Goal: Transaction & Acquisition: Register for event/course

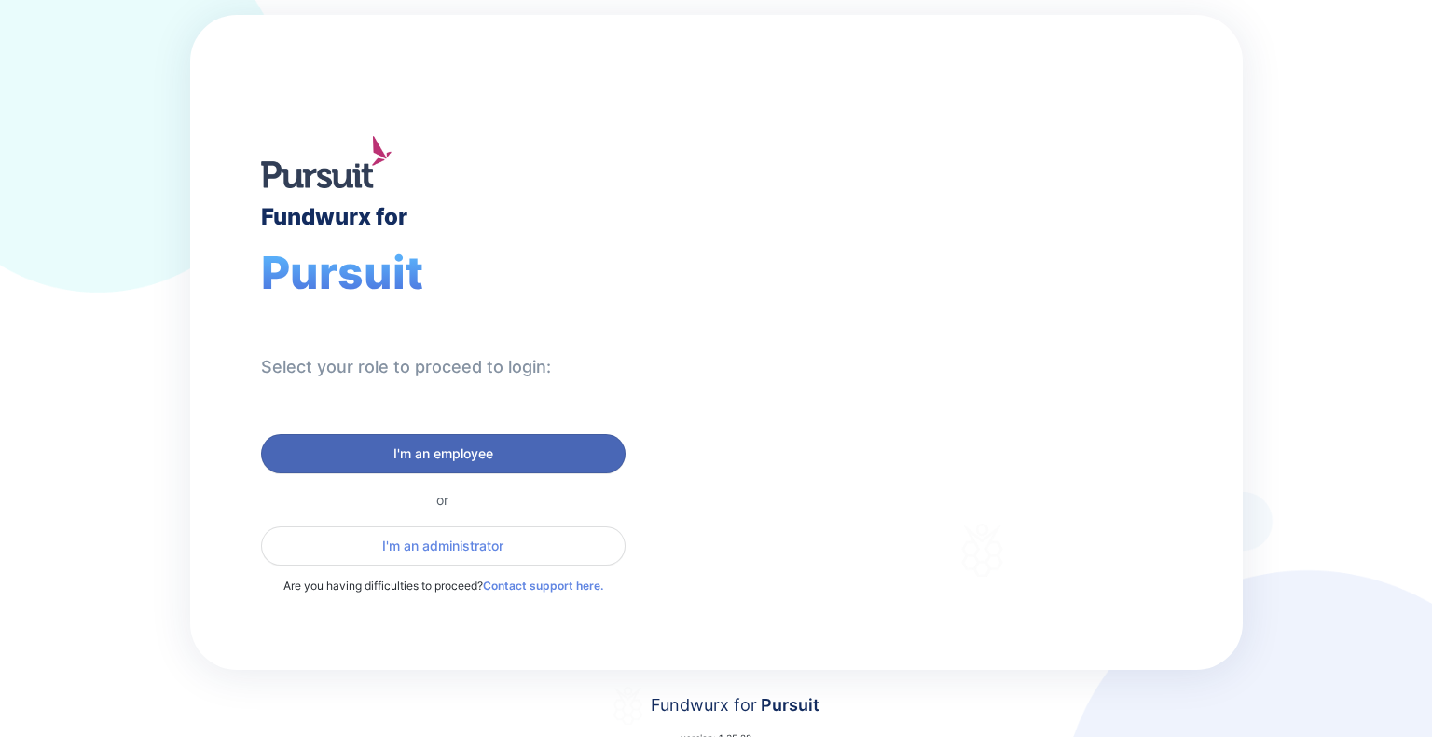
click at [473, 453] on span "I'm an employee" at bounding box center [443, 454] width 100 height 19
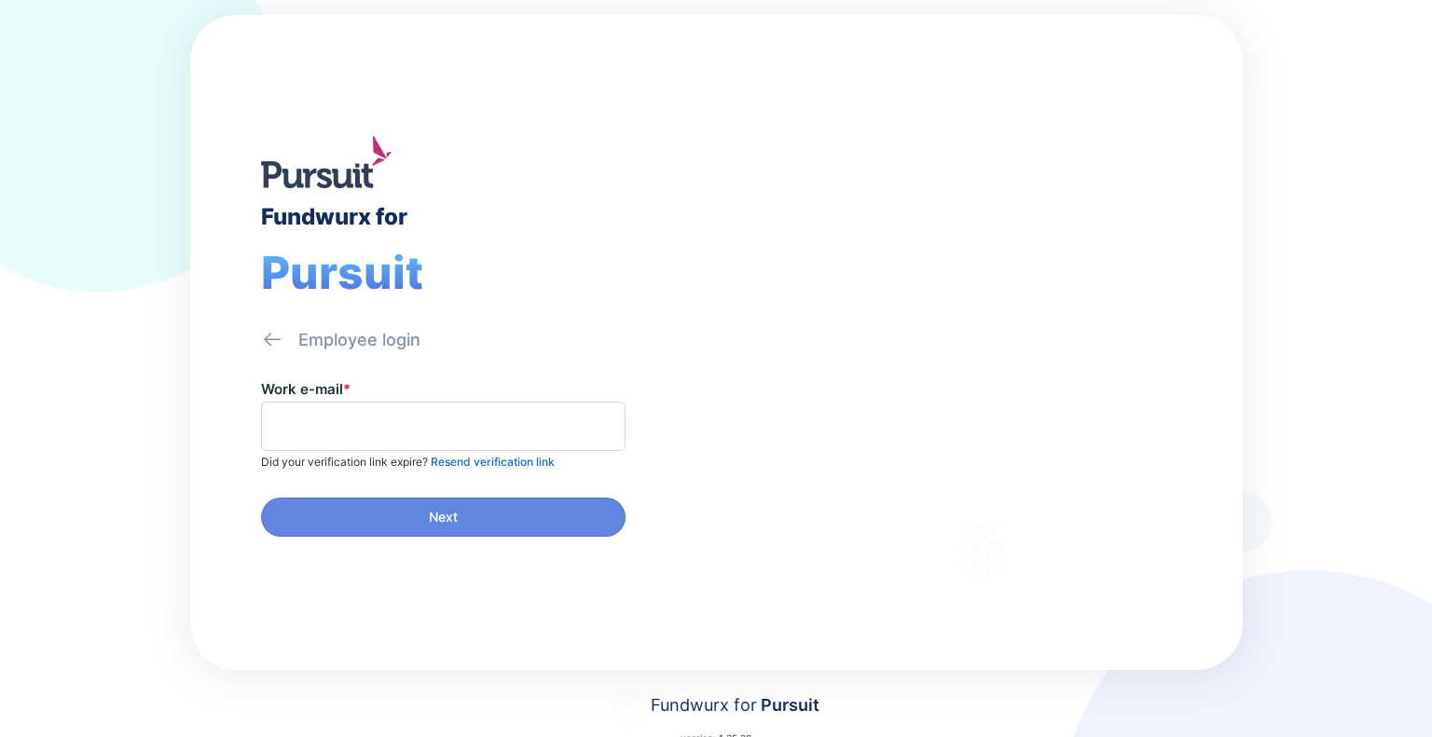
click at [455, 405] on span at bounding box center [443, 426] width 364 height 49
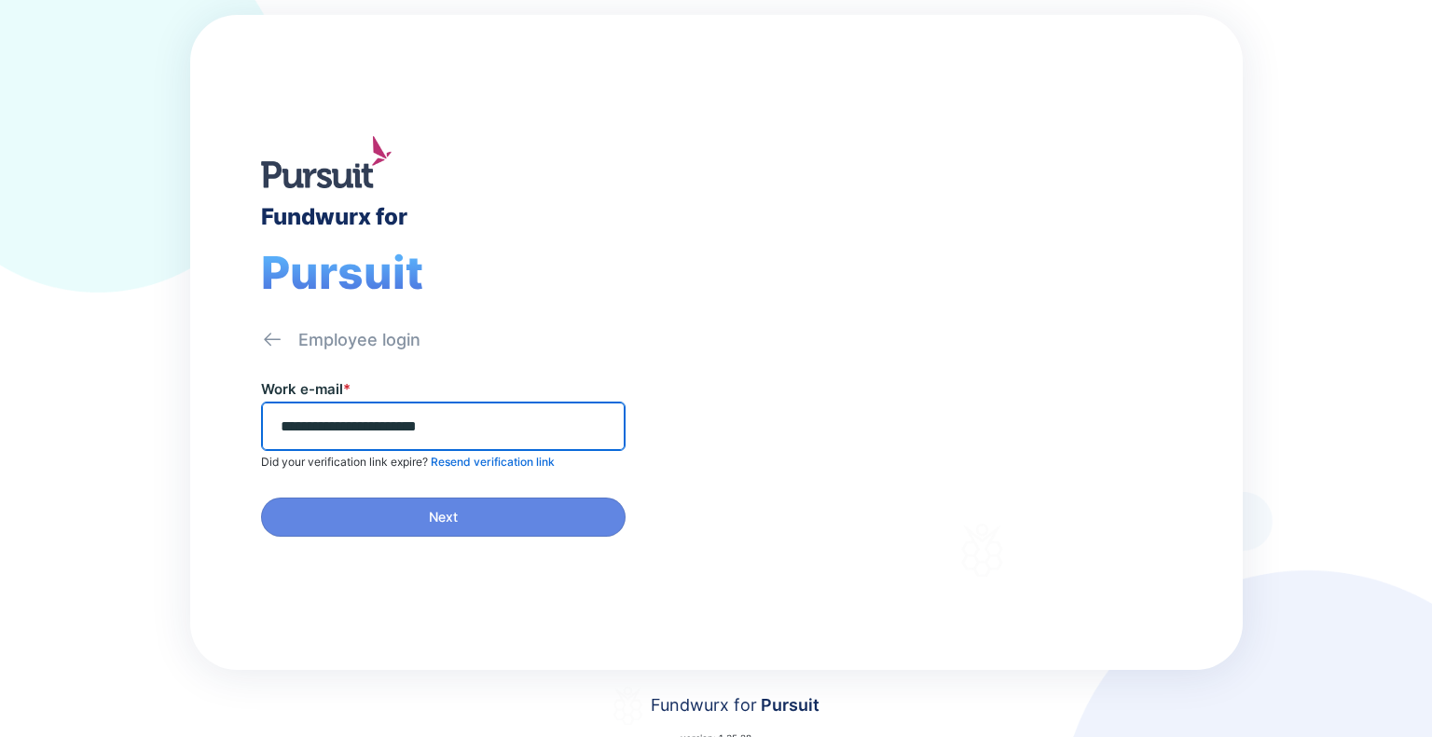
type input "**********"
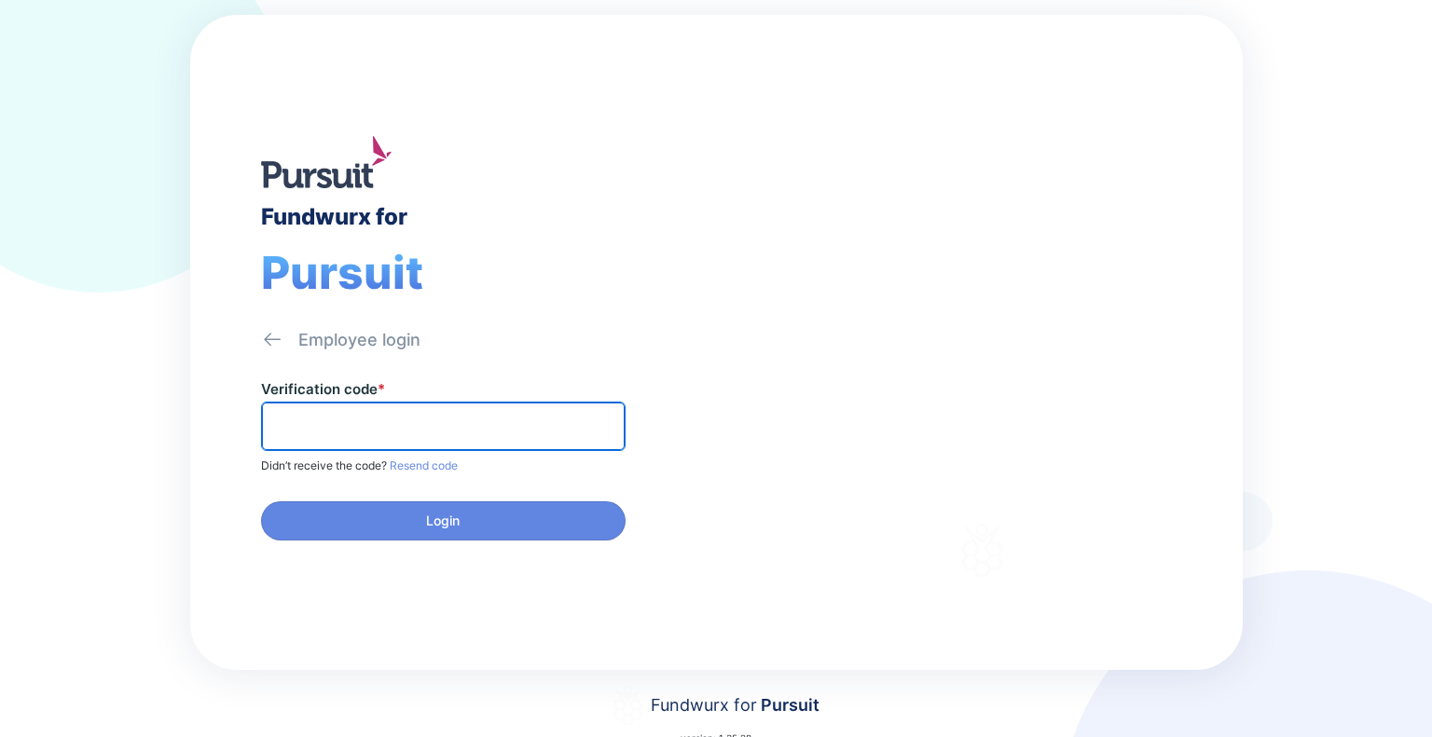
click at [470, 421] on input "text" at bounding box center [443, 426] width 348 height 29
paste input "******"
type input "******"
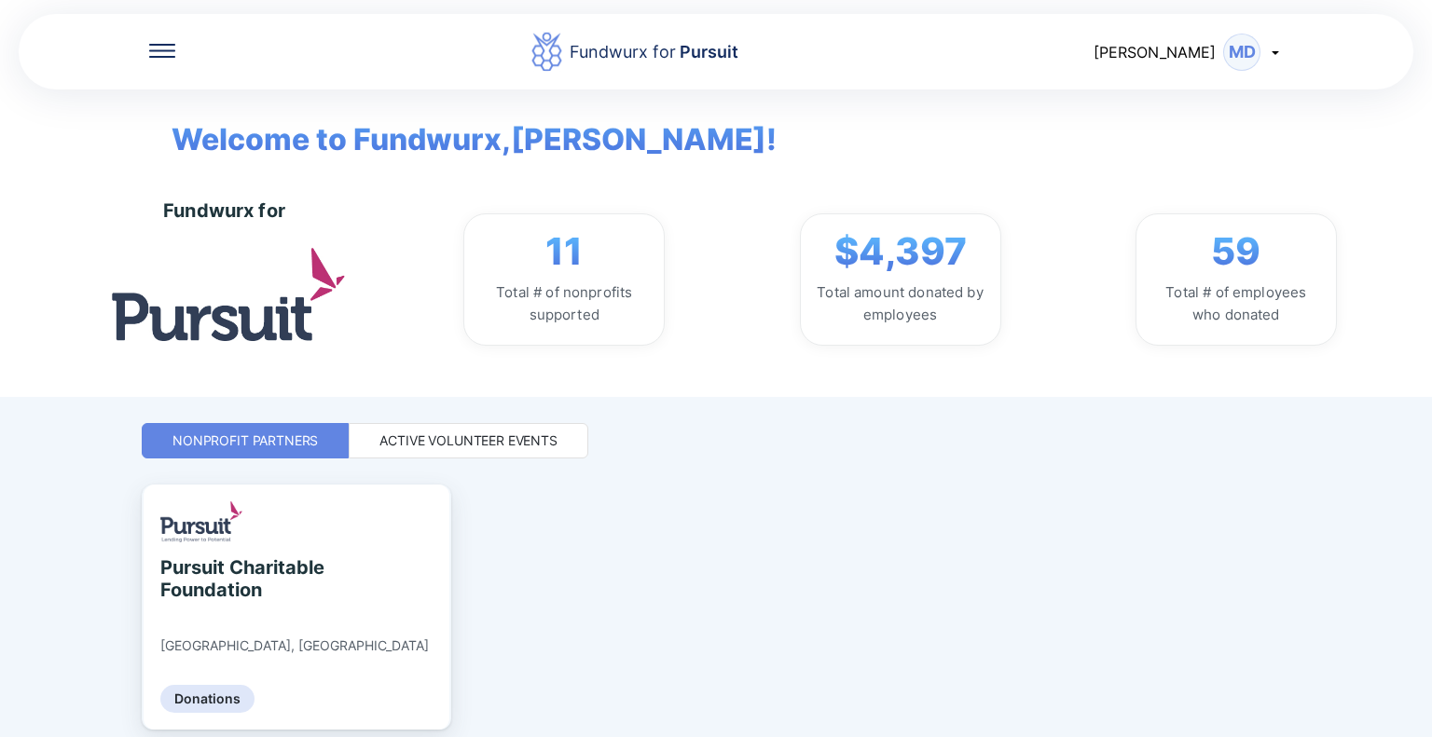
click at [493, 448] on div "Active Volunteer Events" at bounding box center [468, 441] width 178 height 19
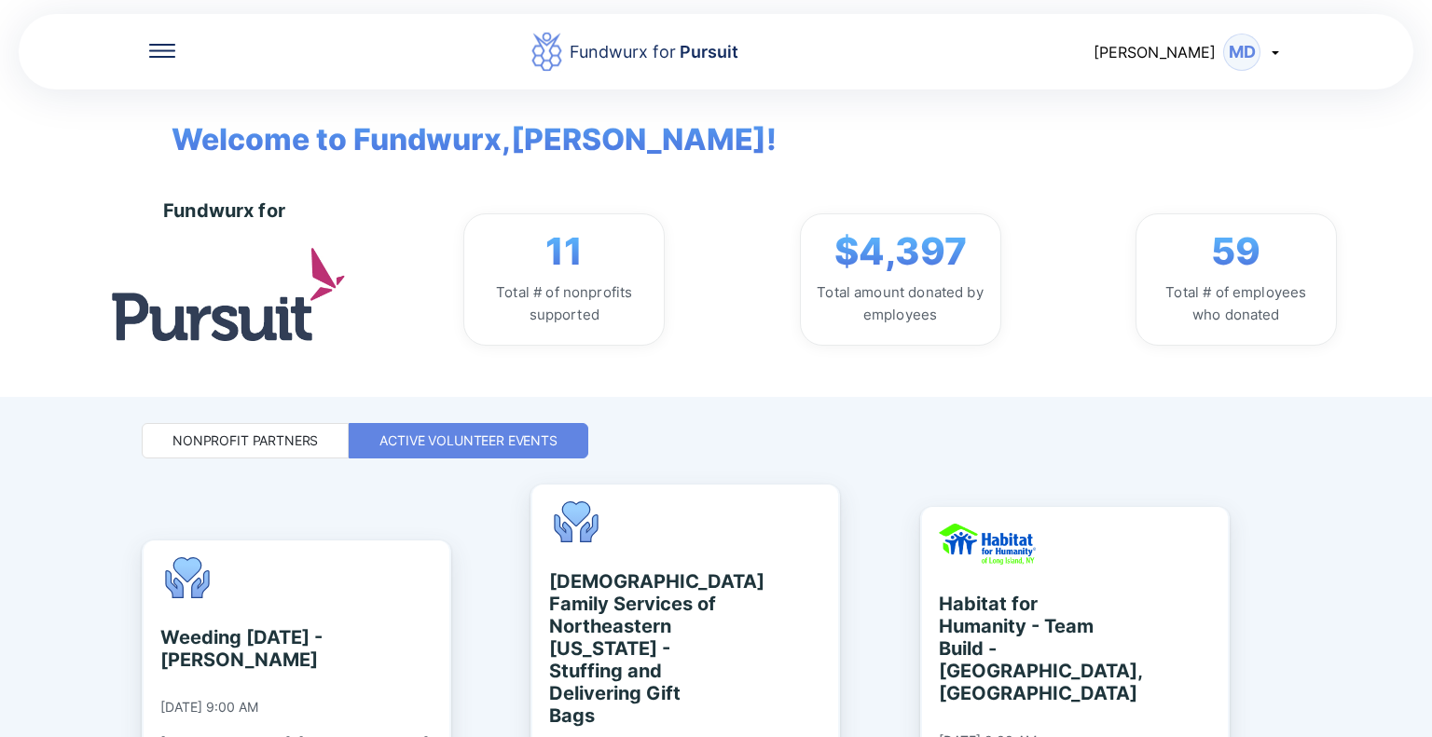
click at [1429, 156] on div "Fundwurx for Pursuit [PERSON_NAME] MD Welcome to Fundwurx, [PERSON_NAME] ! Fund…" at bounding box center [716, 198] width 1432 height 397
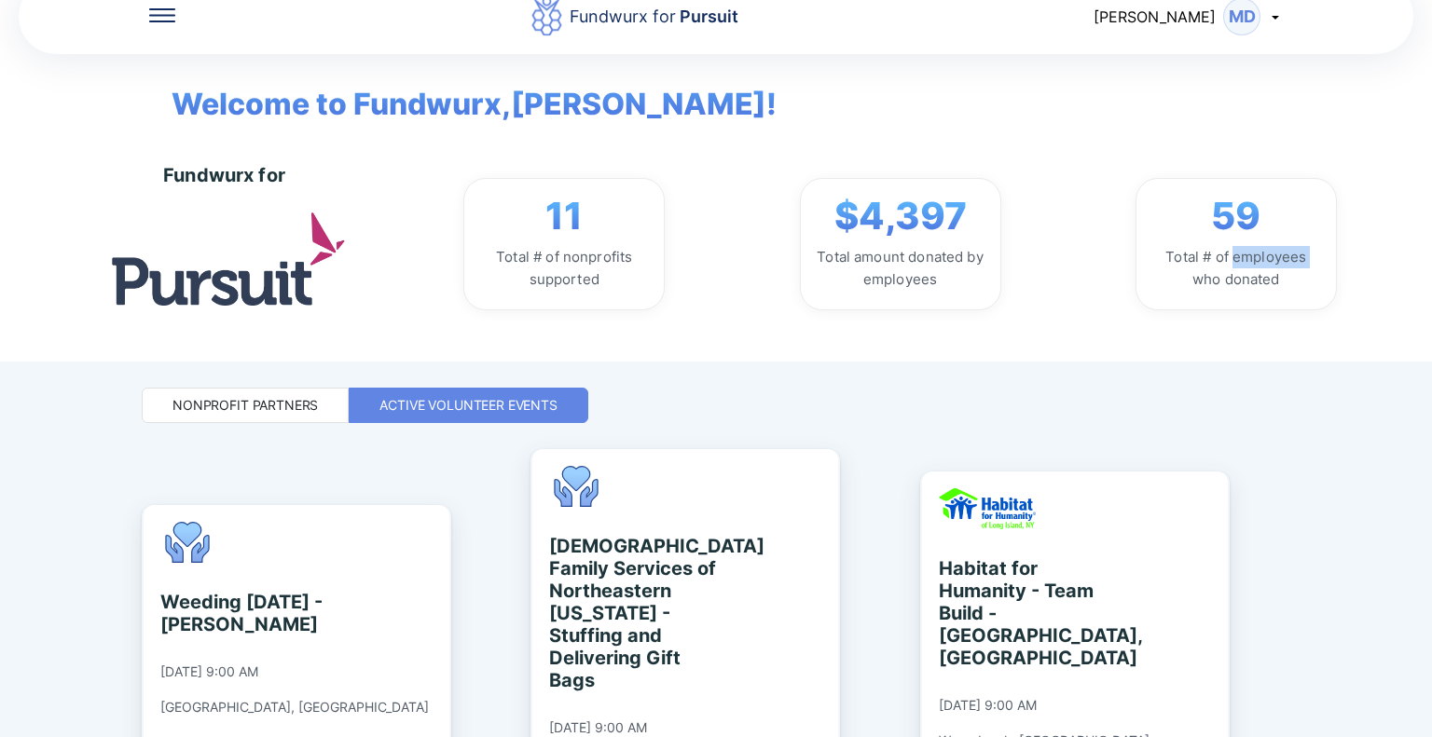
click at [1429, 156] on div "Fundwurx for Pursuit [PERSON_NAME] MD Welcome to Fundwurx, [PERSON_NAME] ! Fund…" at bounding box center [716, 163] width 1432 height 397
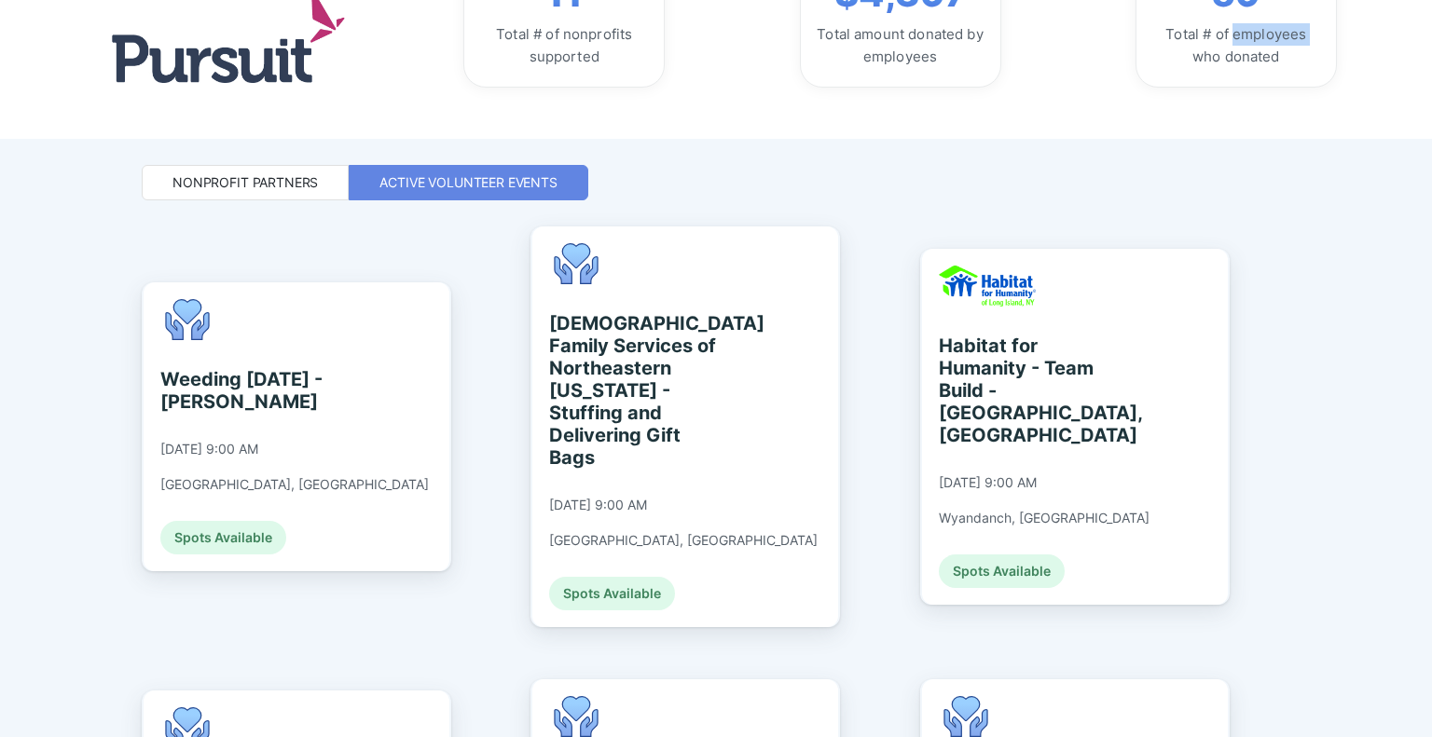
scroll to position [298, 0]
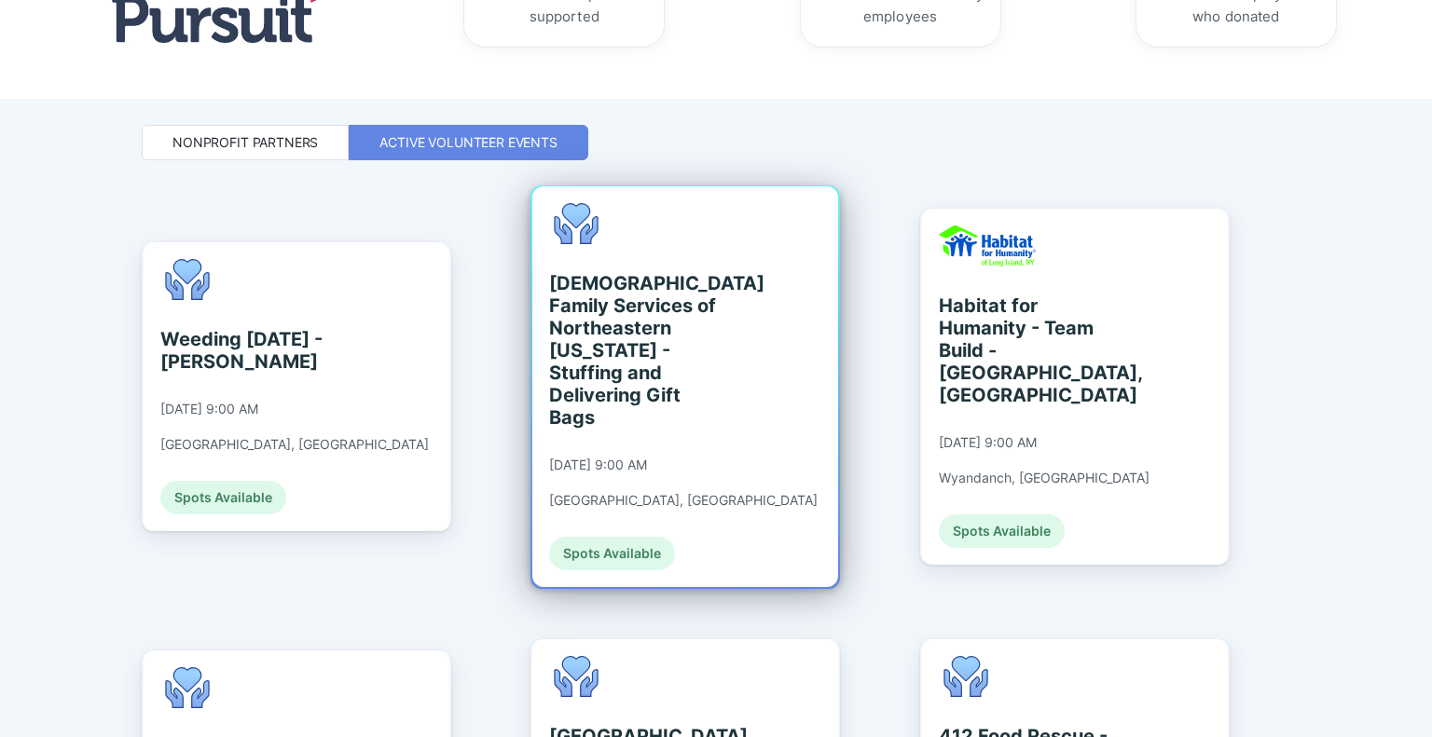
click at [736, 351] on div "[DEMOGRAPHIC_DATA] Family Services of Northeastern [US_STATE] - Stuffing and De…" at bounding box center [685, 386] width 306 height 401
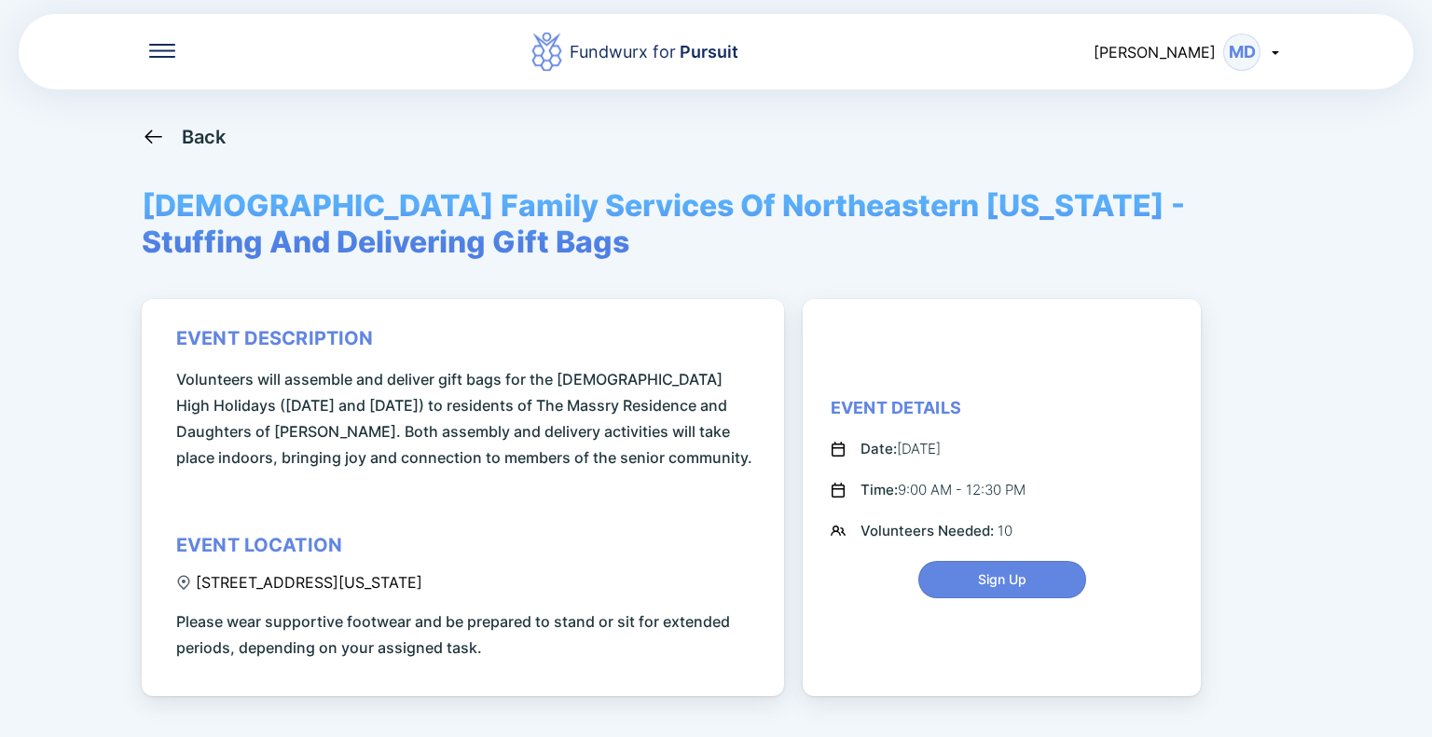
drag, startPoint x: 1071, startPoint y: 398, endPoint x: 1219, endPoint y: 392, distance: 148.3
click at [1219, 392] on div "Back [DEMOGRAPHIC_DATA] Family Services Of Northeastern [US_STATE] - Stuffing A…" at bounding box center [716, 493] width 1148 height 737
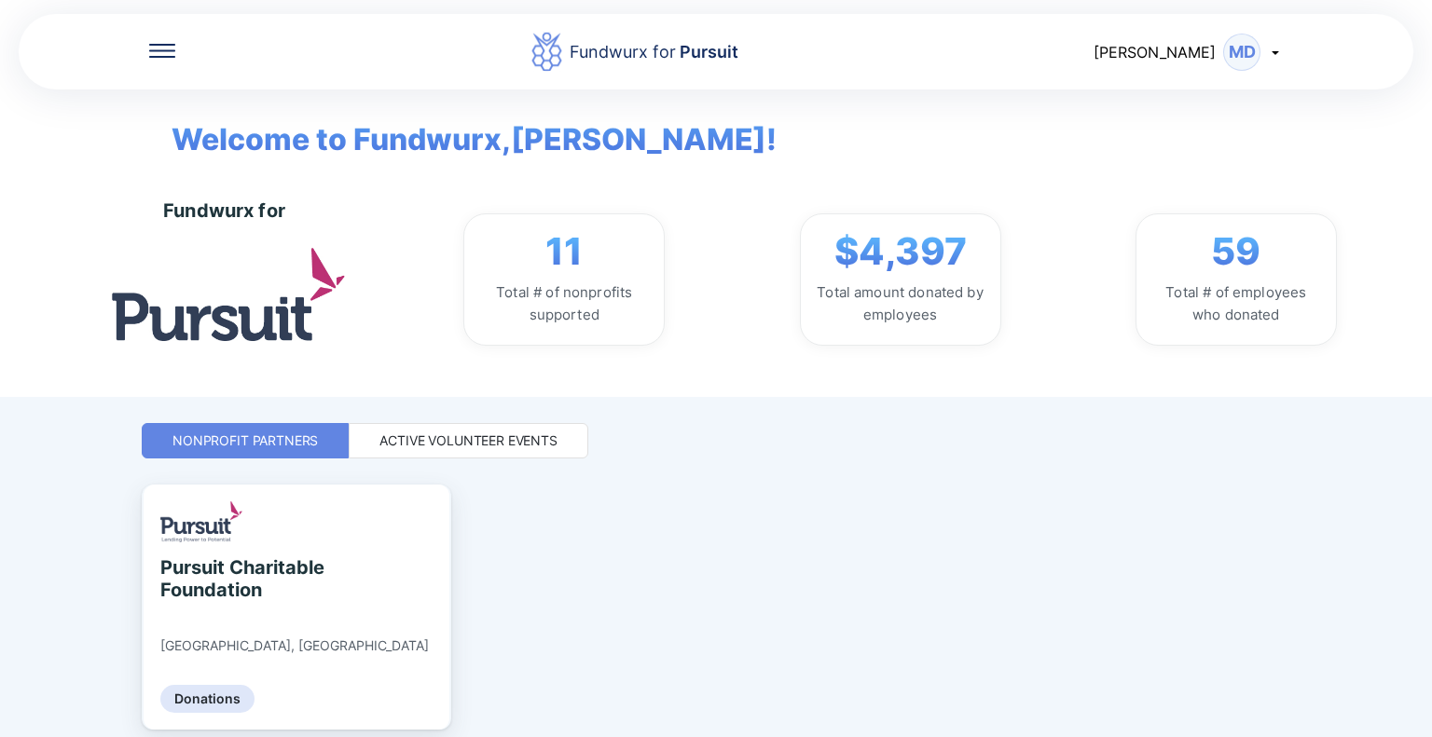
click at [518, 457] on div "Active Volunteer Events" at bounding box center [469, 440] width 240 height 35
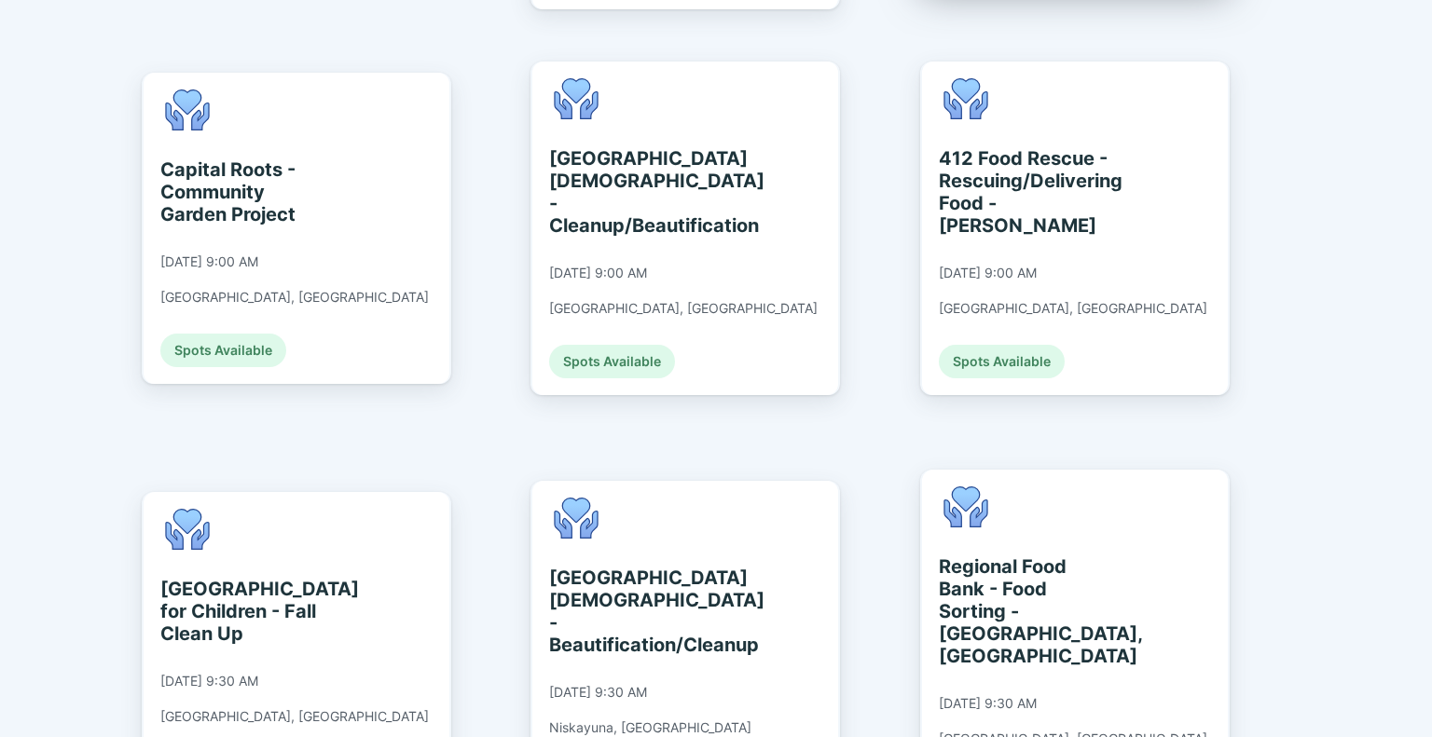
scroll to position [877, 0]
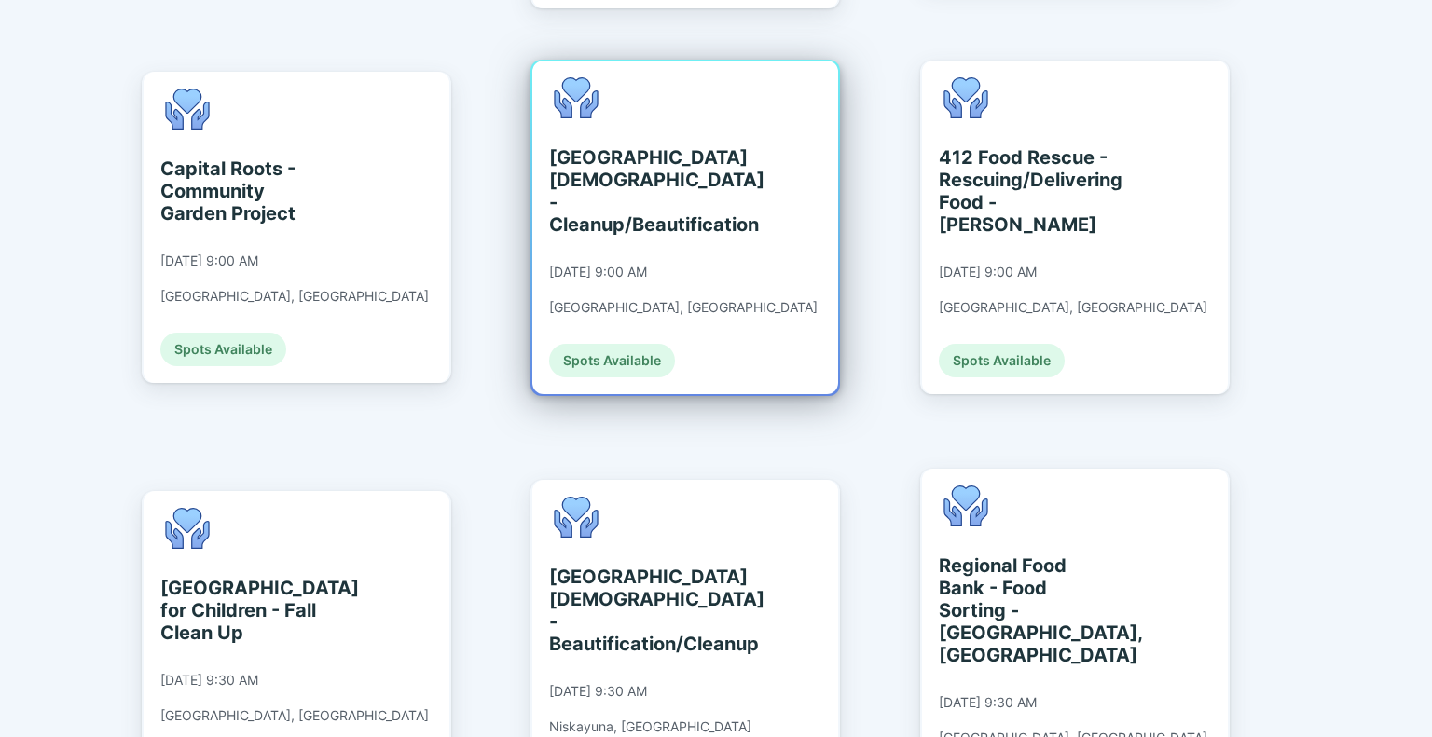
click at [745, 211] on div "[GEOGRAPHIC_DATA][DEMOGRAPHIC_DATA] - Cleanup/Beautification [DATE] 9:00 AM [GE…" at bounding box center [685, 228] width 306 height 334
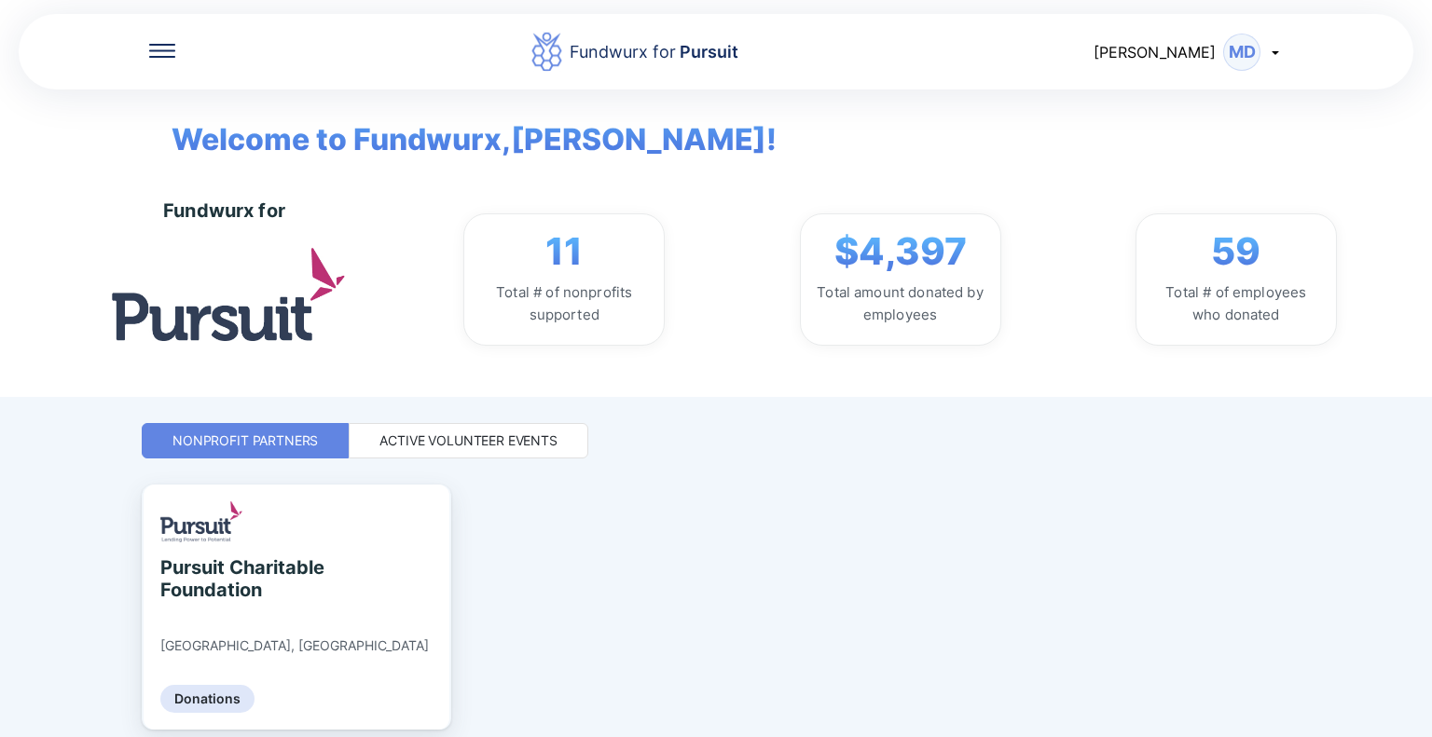
click at [506, 446] on div "Active Volunteer Events" at bounding box center [468, 441] width 178 height 19
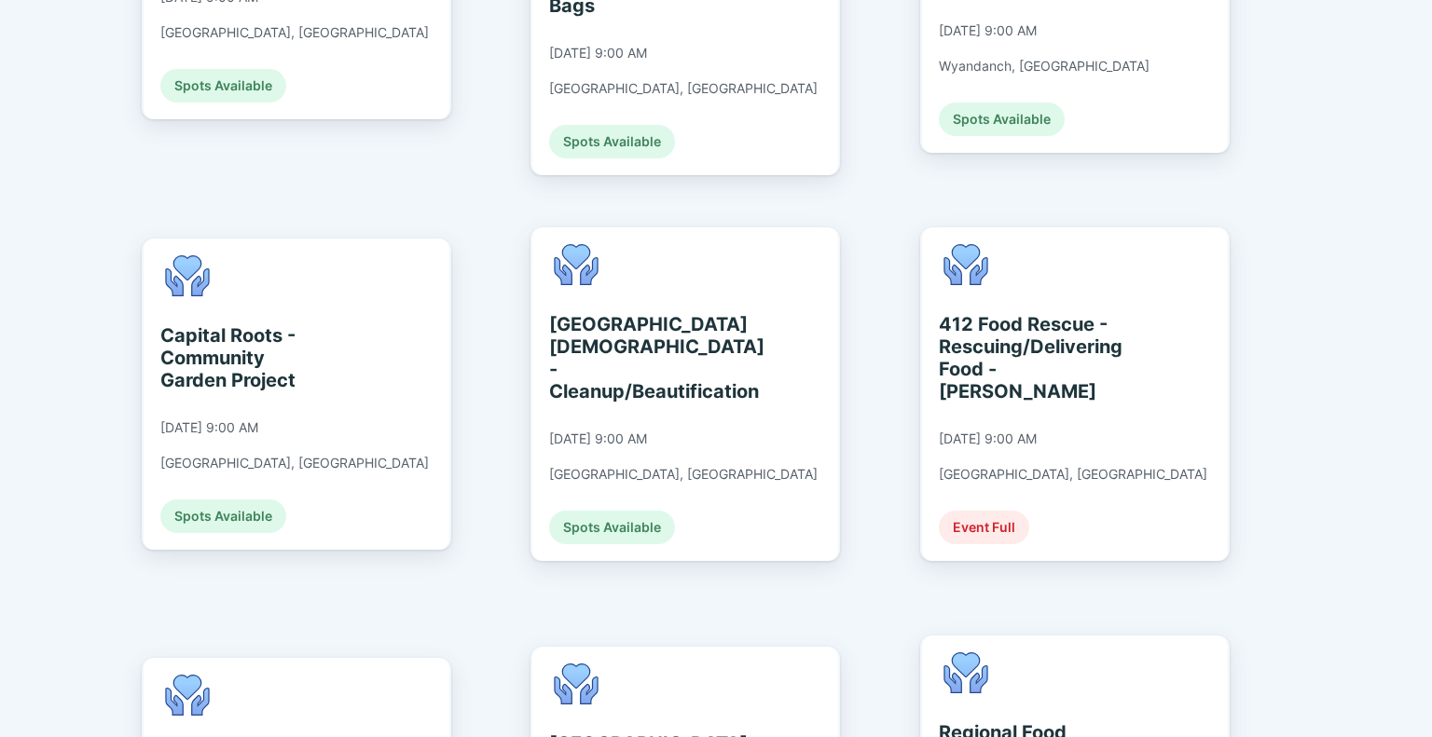
scroll to position [884, 0]
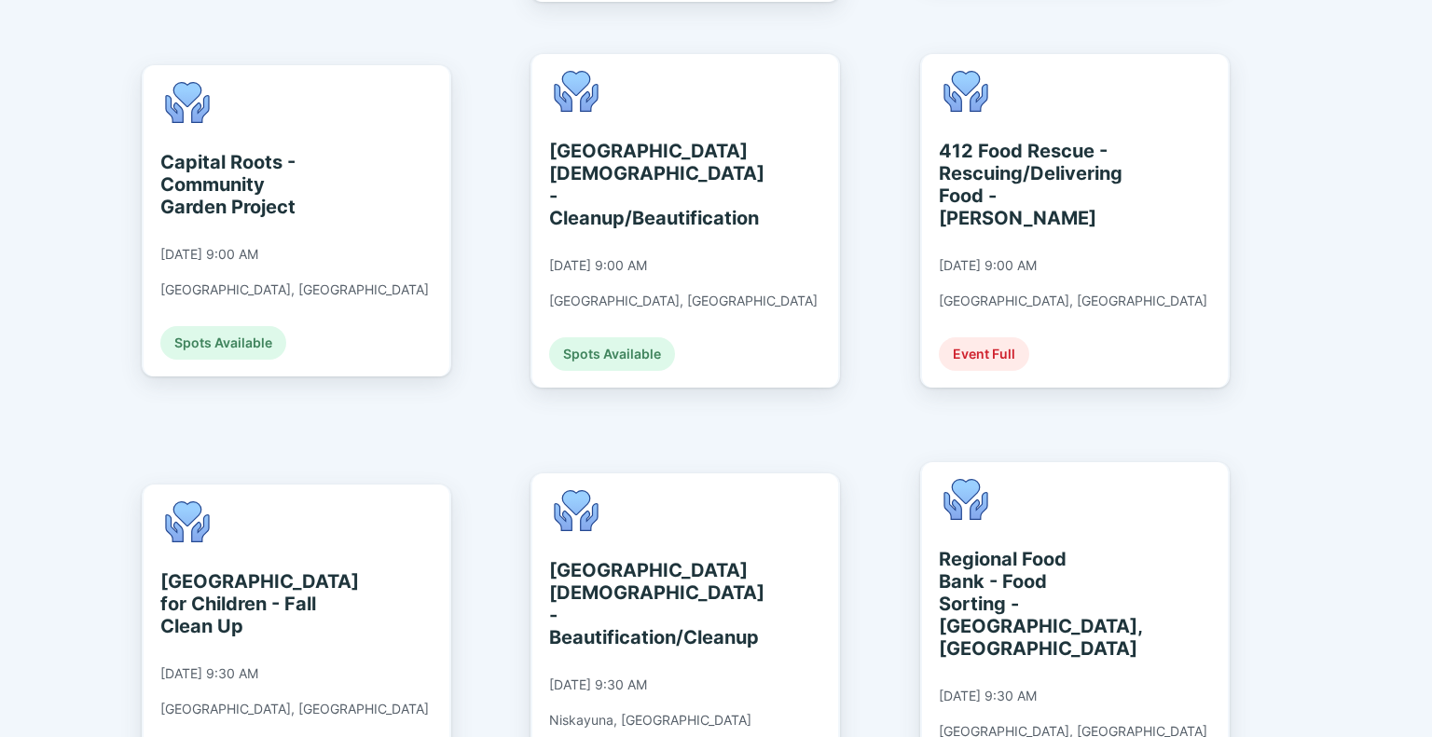
click at [1428, 282] on div "Fundwurx for Pursuit [PERSON_NAME] MD Welcome to Fundwurx, [PERSON_NAME] ! Fund…" at bounding box center [716, 368] width 1432 height 737
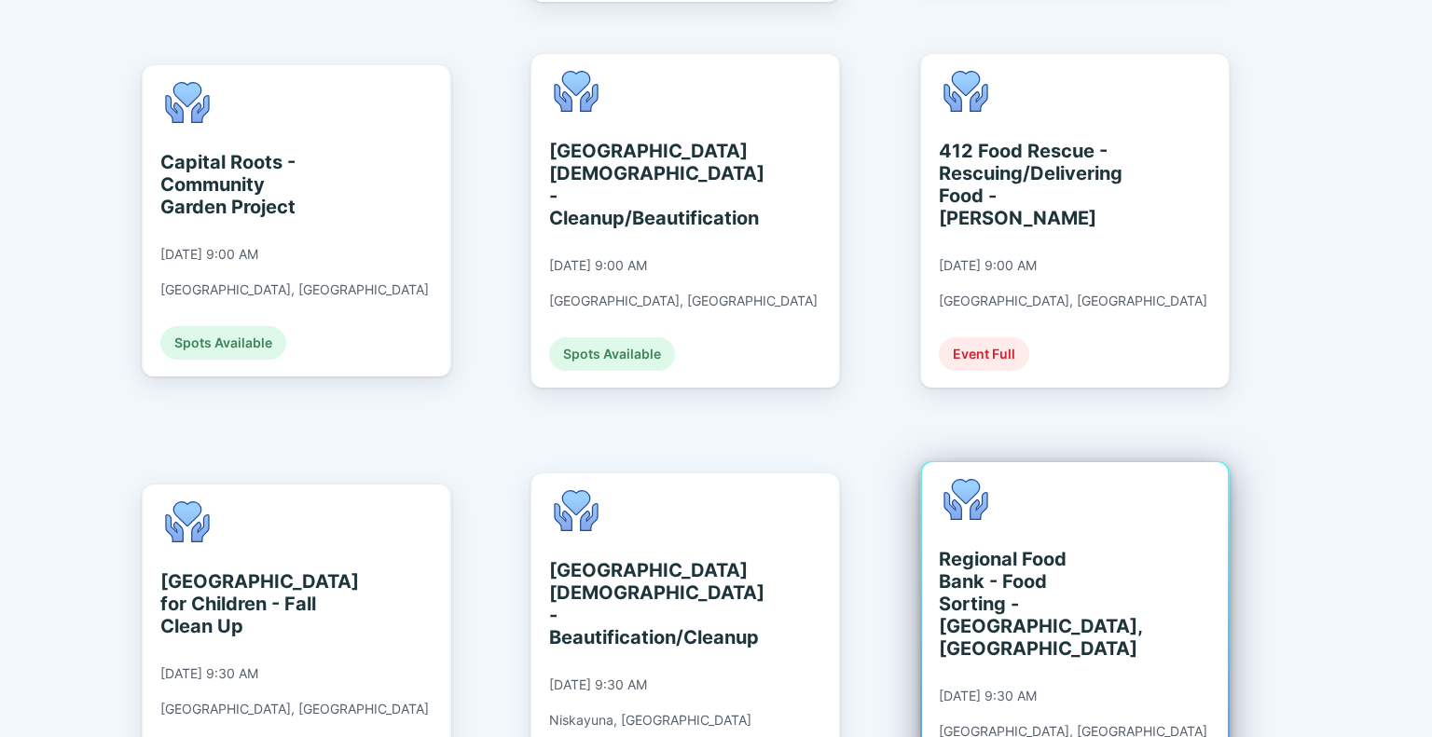
click at [1095, 548] on div "Regional Food Bank - Food Sorting - [GEOGRAPHIC_DATA], [GEOGRAPHIC_DATA]" at bounding box center [1024, 604] width 171 height 112
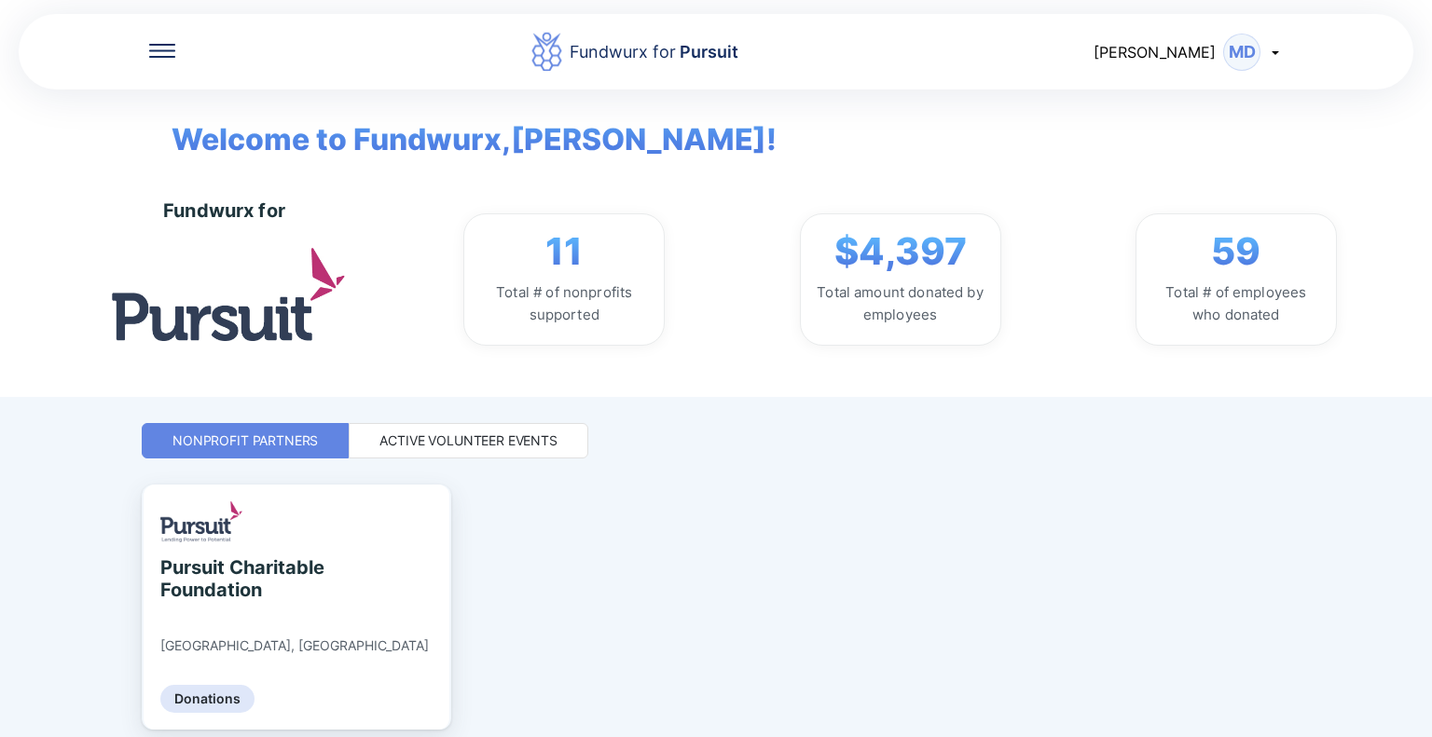
scroll to position [71, 0]
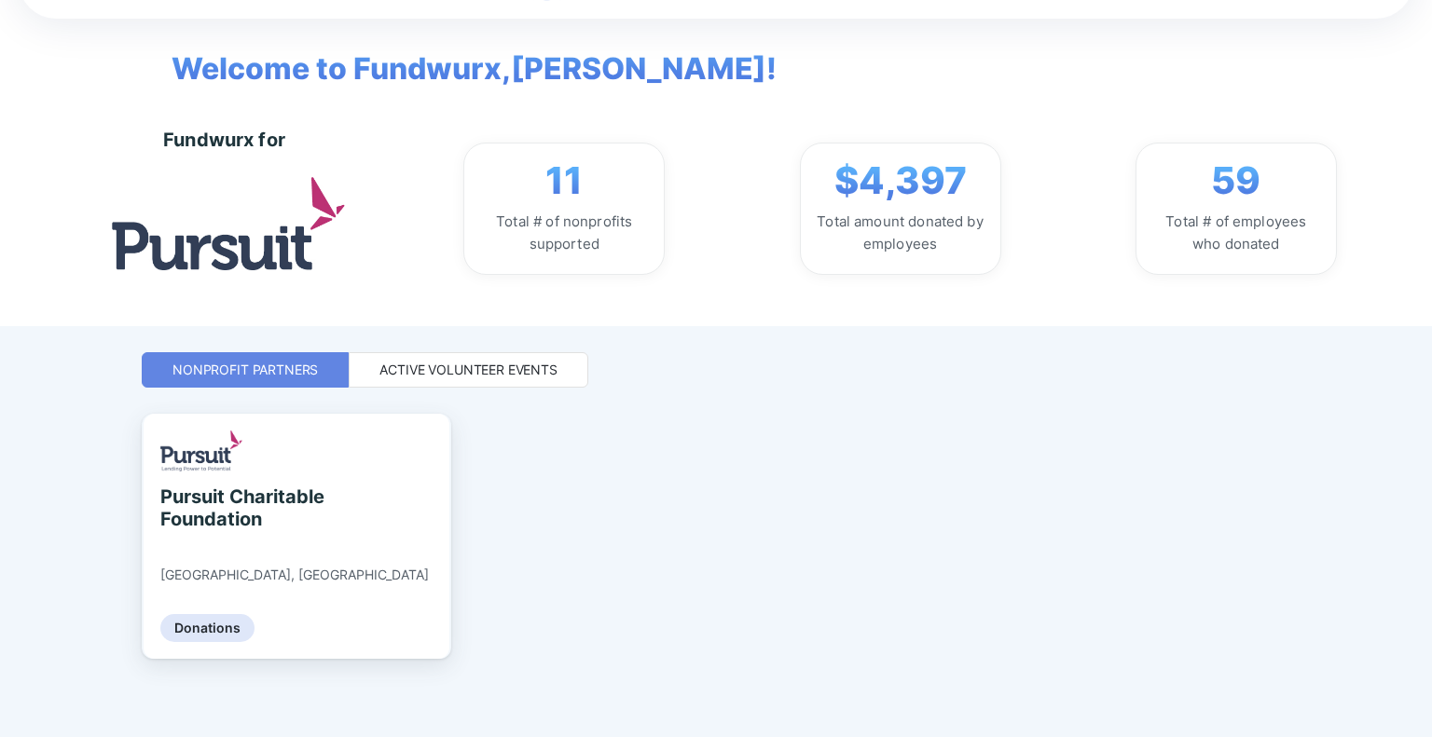
click at [1049, 320] on div "Fundwurx for 11 Total # of nonprofits supported $4,397 Total amount donated by …" at bounding box center [779, 208] width 1306 height 235
click at [514, 366] on div "Active Volunteer Events" at bounding box center [468, 370] width 178 height 19
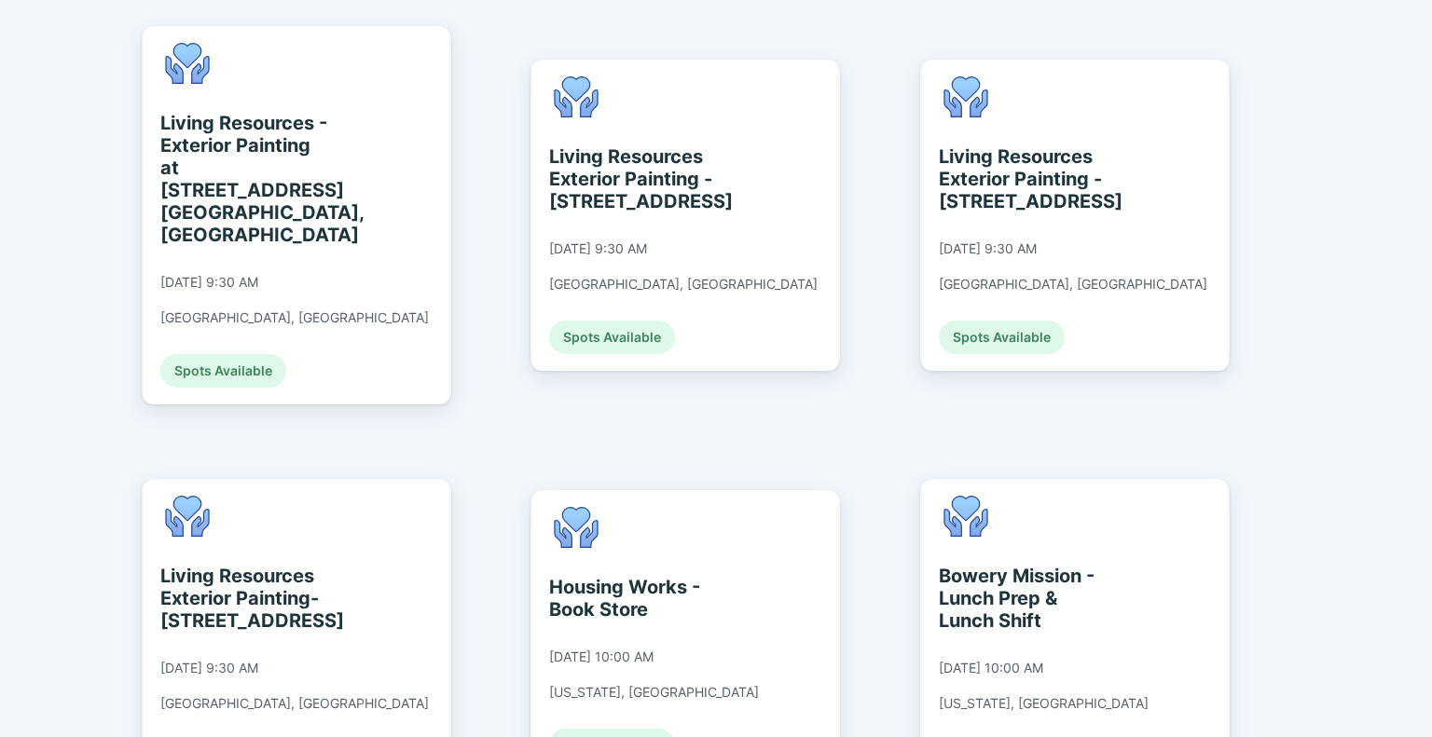
scroll to position [1730, 0]
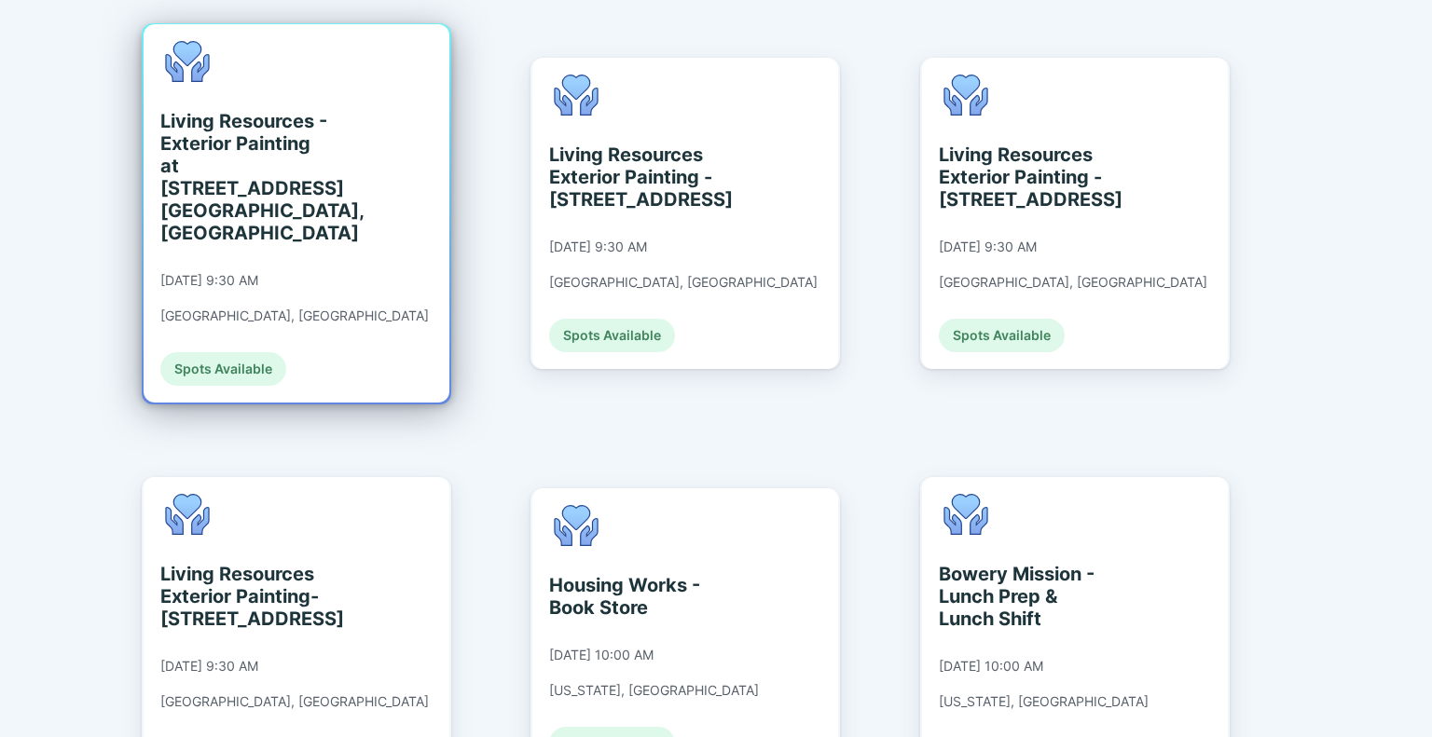
click at [374, 145] on div "Living Resources - Exterior Painting at [STREET_ADDRESS] [GEOGRAPHIC_DATA], [GE…" at bounding box center [297, 213] width 306 height 378
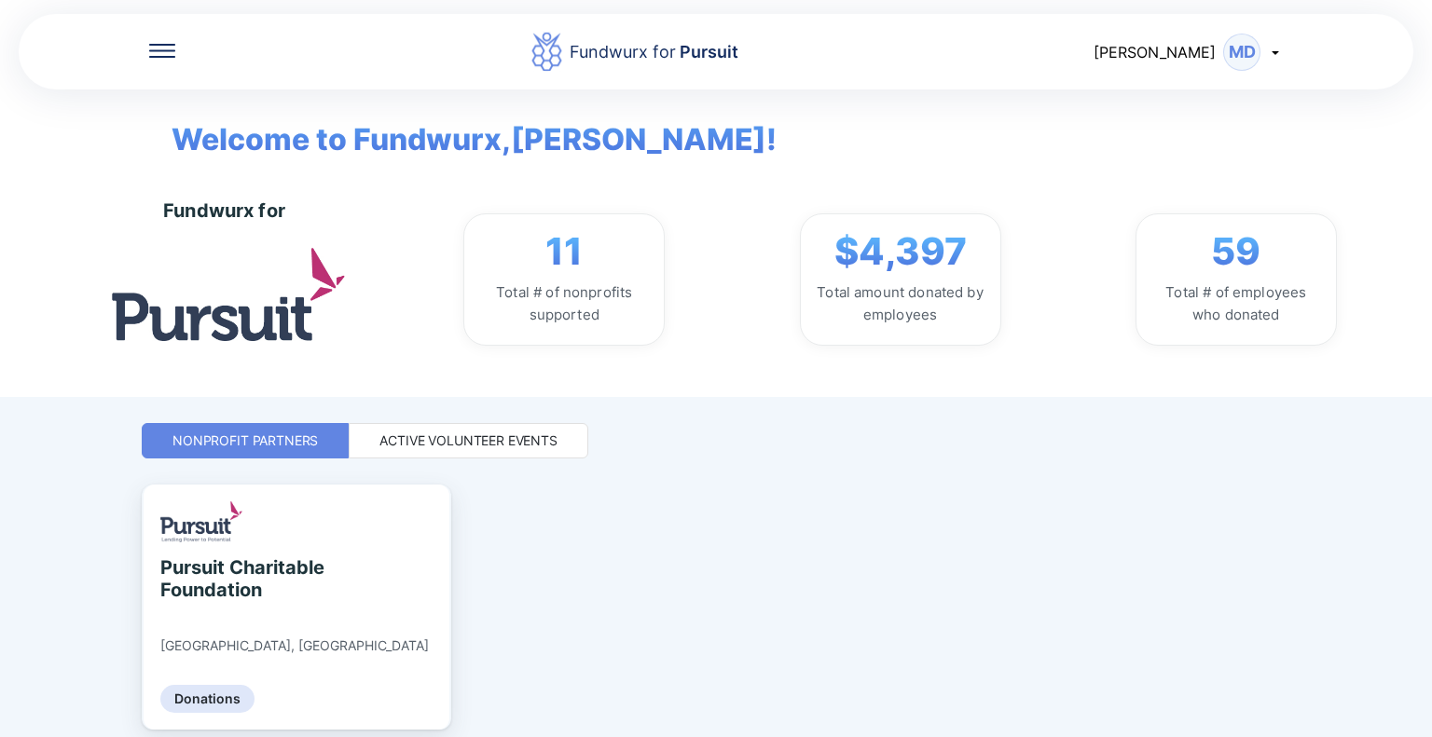
scroll to position [71, 0]
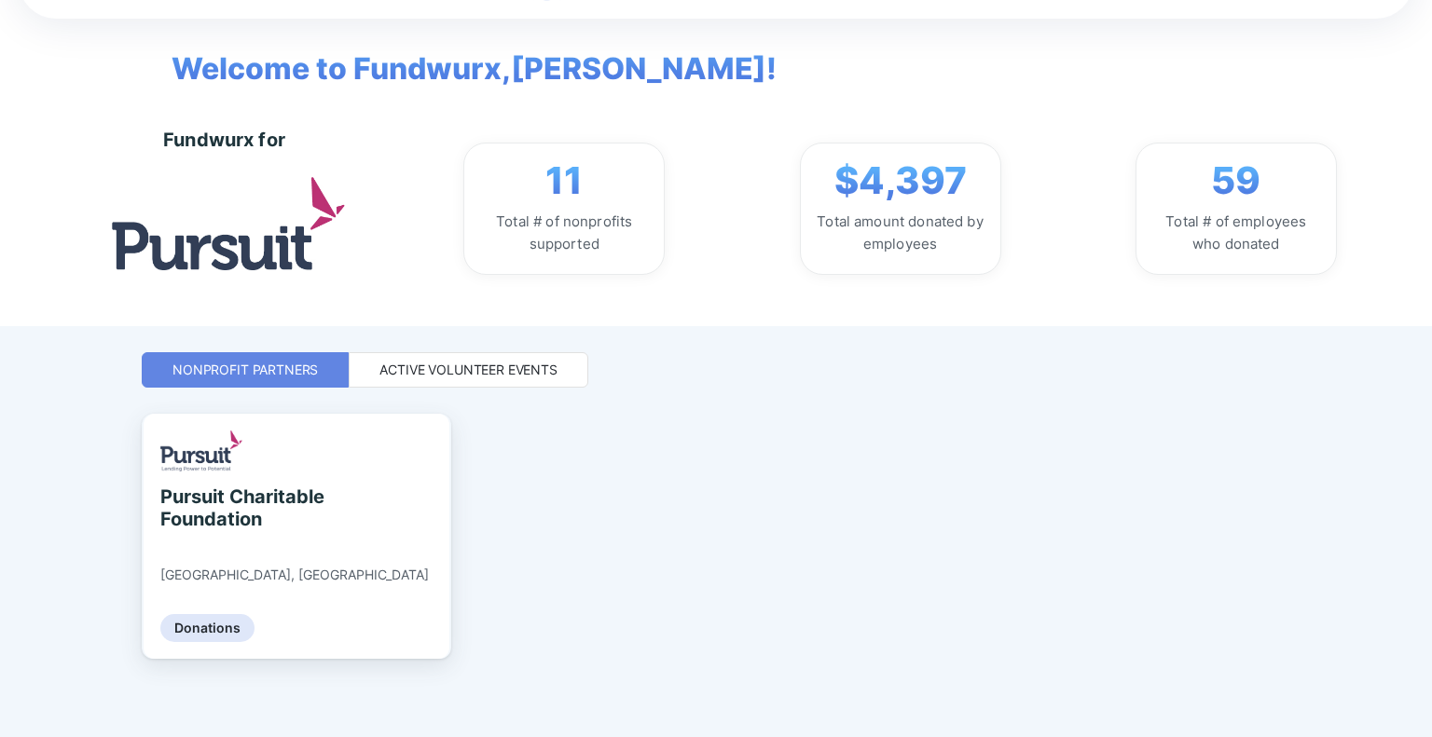
click at [537, 377] on div "Active Volunteer Events" at bounding box center [468, 370] width 178 height 19
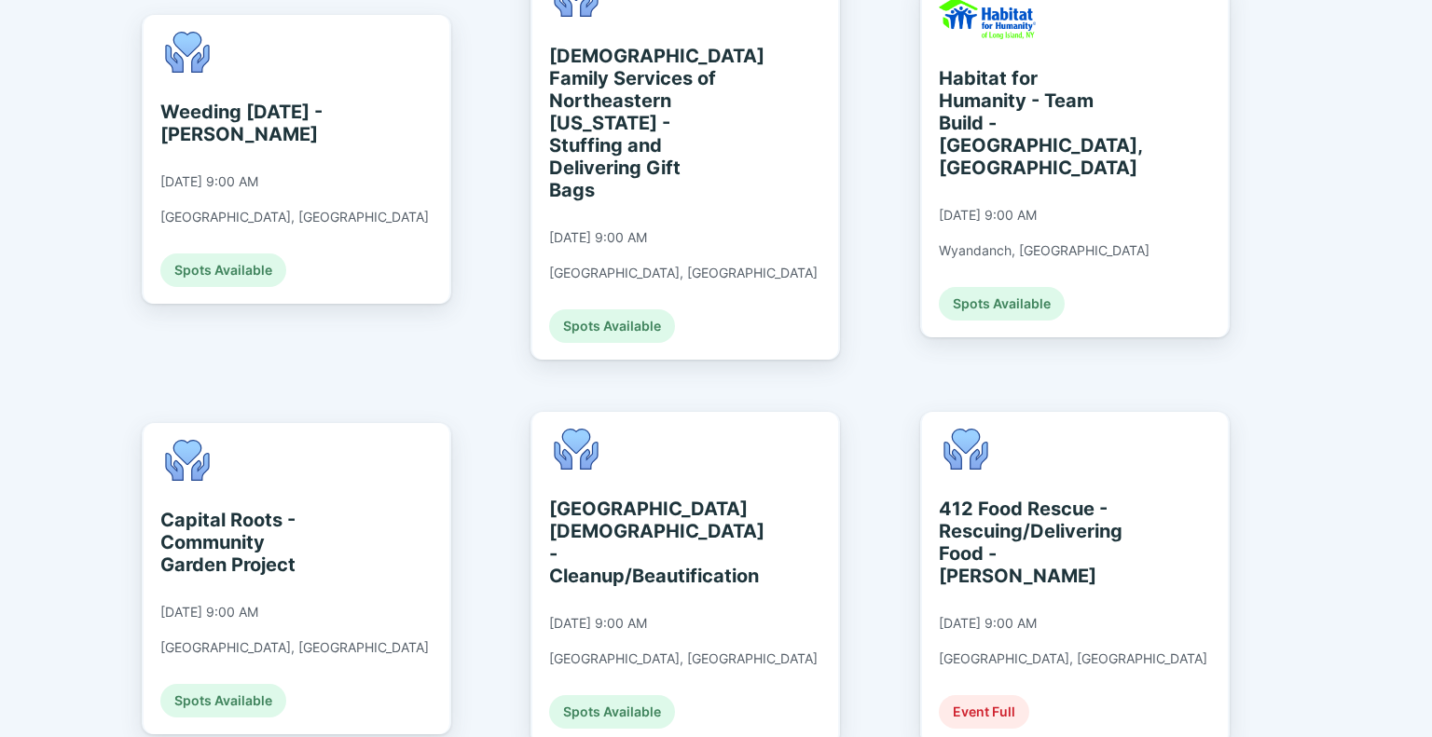
scroll to position [529, 0]
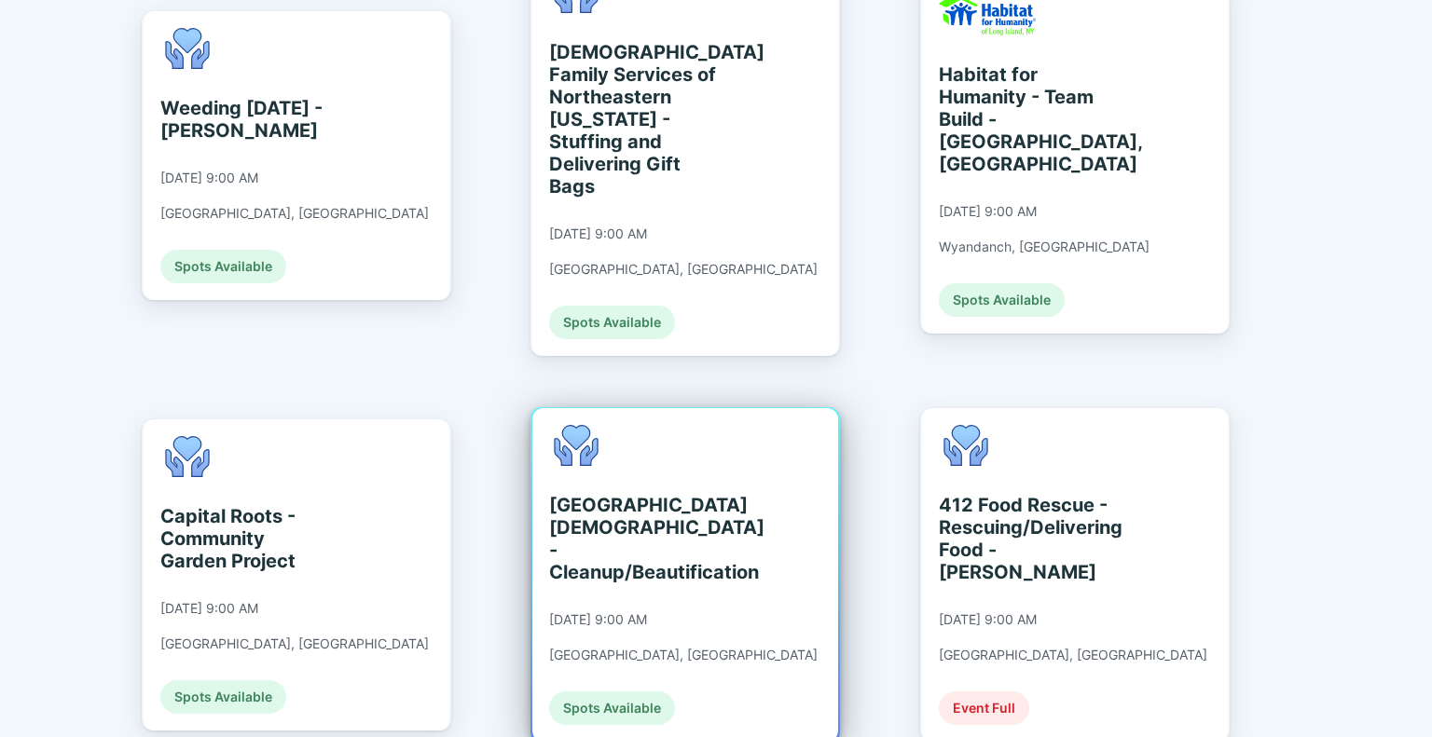
click at [717, 494] on div "[GEOGRAPHIC_DATA][DEMOGRAPHIC_DATA] - Cleanup/Beautification" at bounding box center [634, 538] width 171 height 89
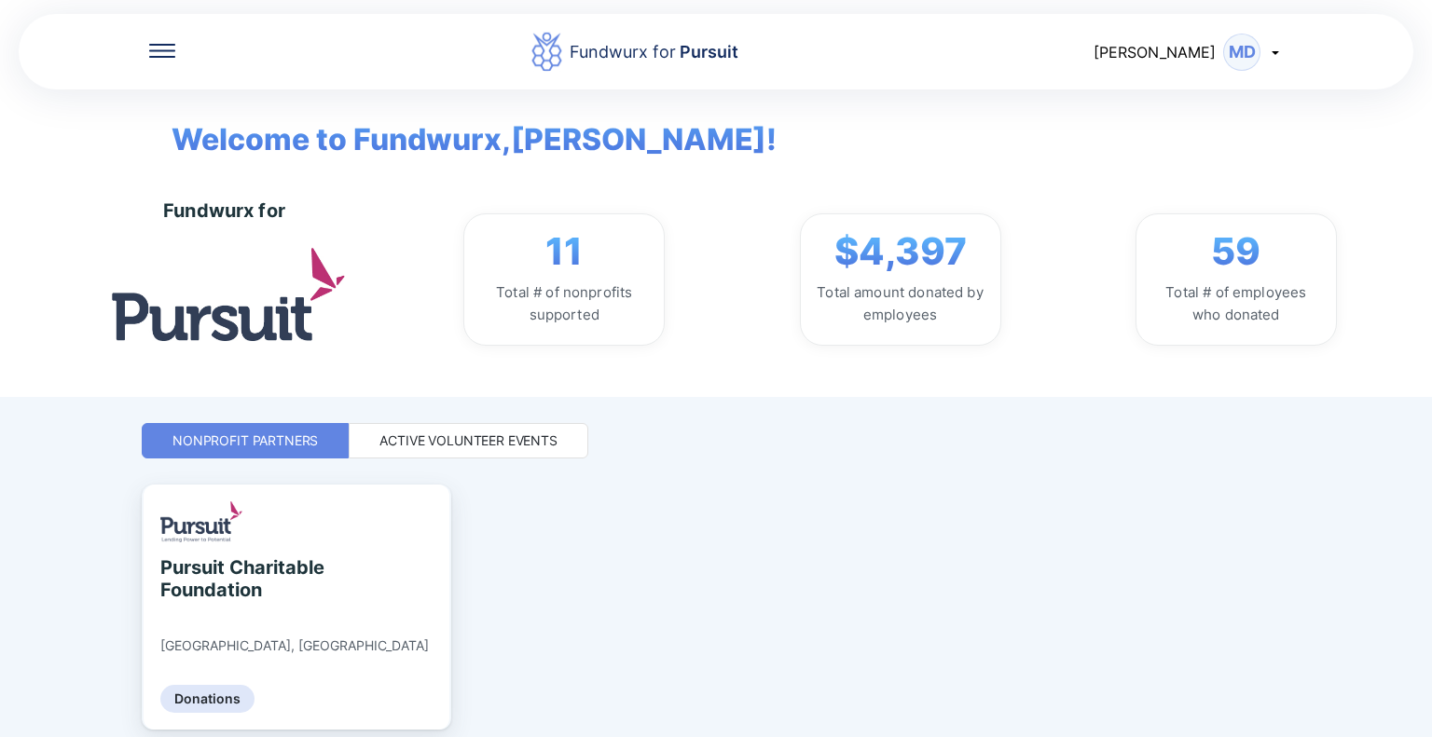
click at [401, 443] on div "Active Volunteer Events" at bounding box center [468, 441] width 178 height 19
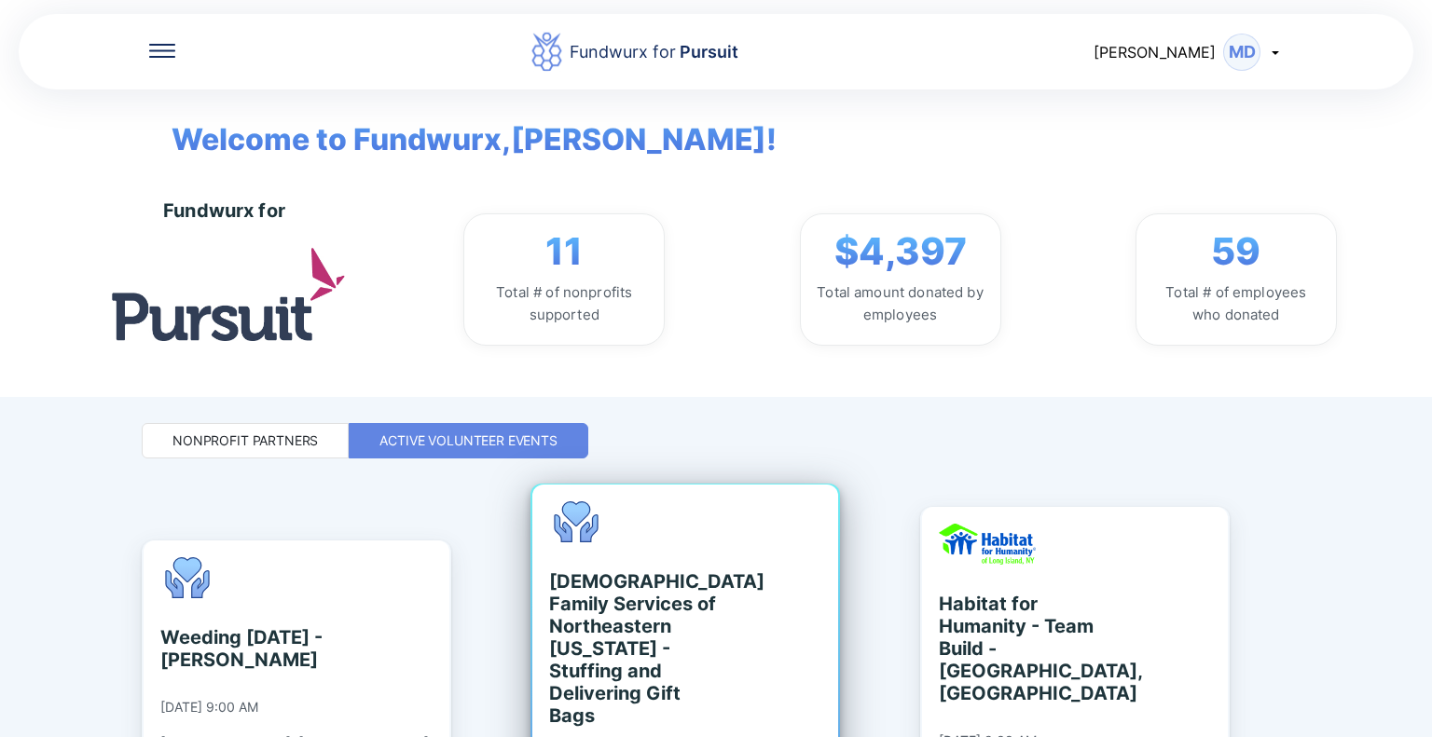
click at [625, 559] on div "[DEMOGRAPHIC_DATA] Family Services of Northeastern [US_STATE] - Stuffing and De…" at bounding box center [683, 684] width 268 height 367
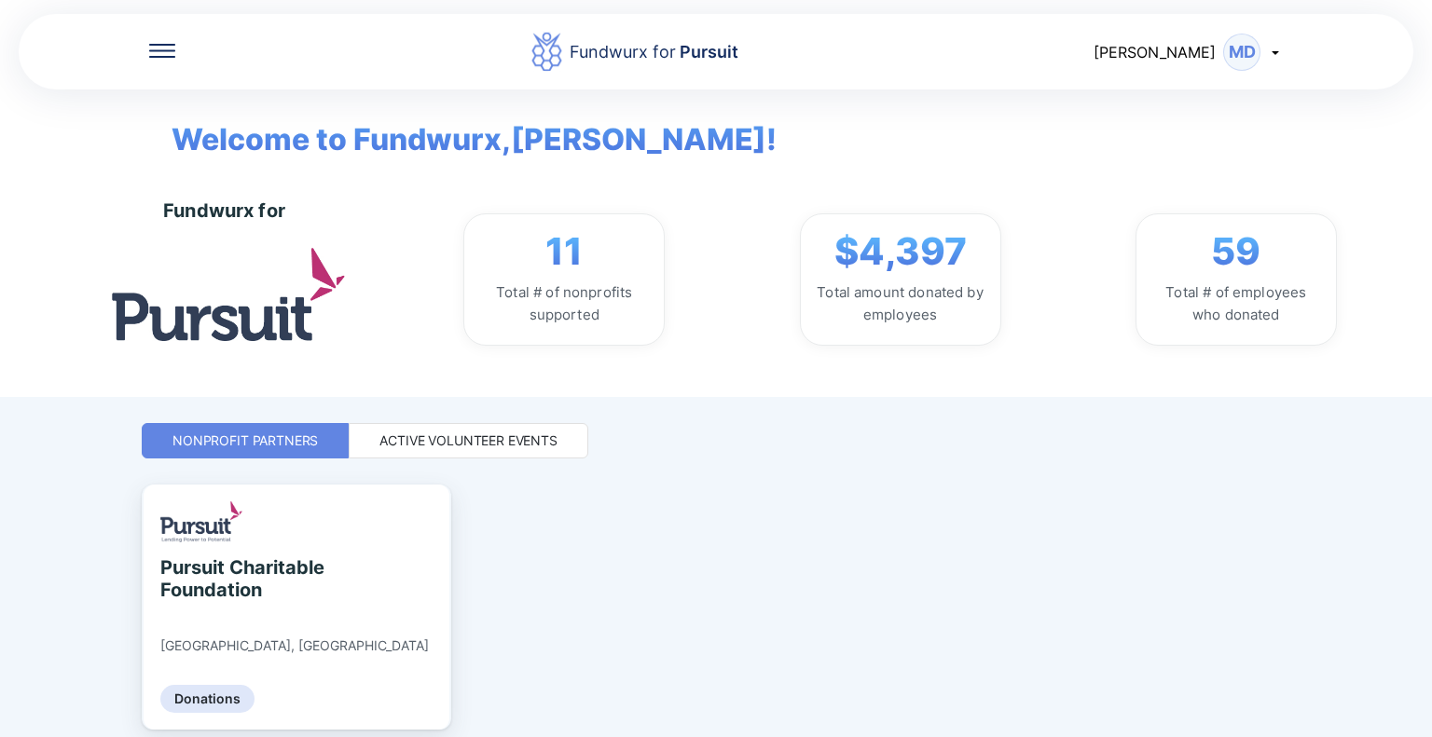
click at [414, 433] on div "Active Volunteer Events" at bounding box center [468, 441] width 178 height 19
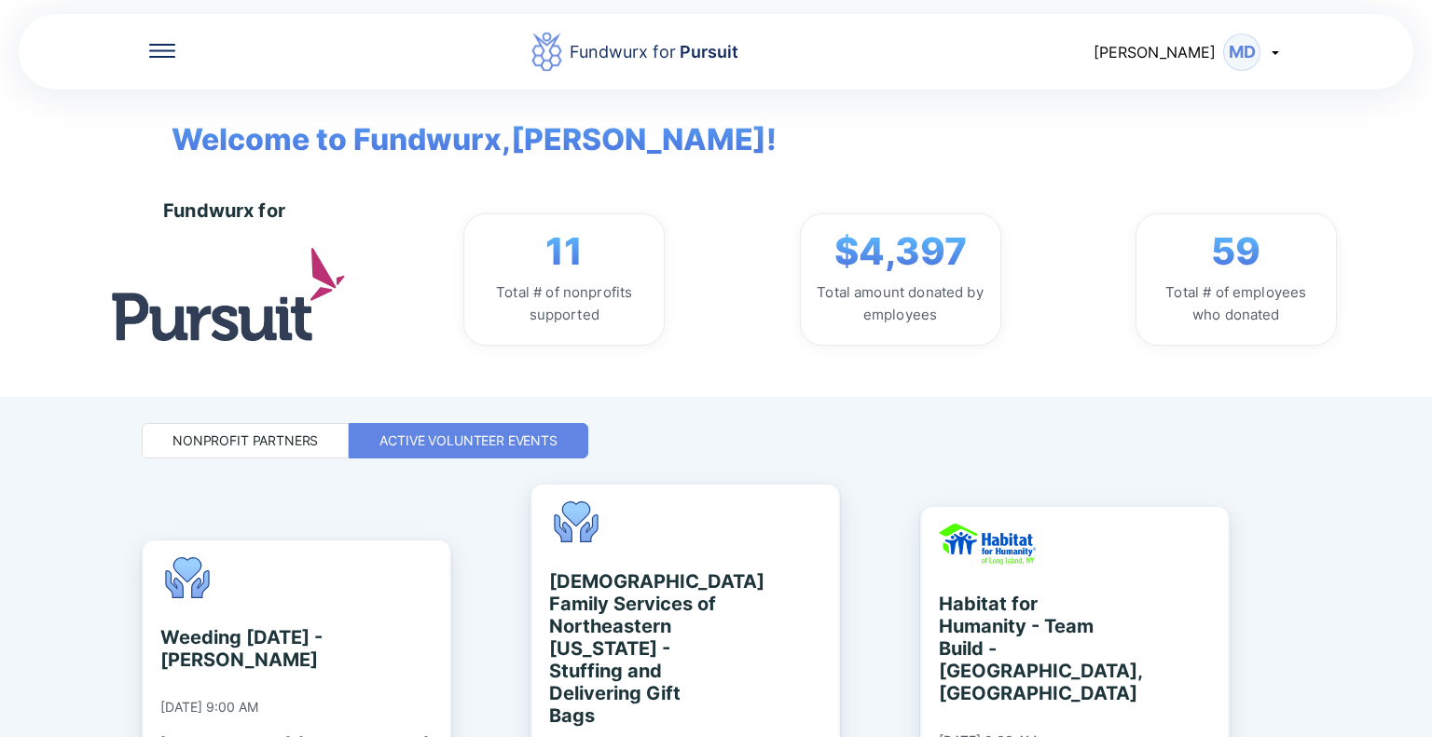
click at [1431, 281] on div "Fundwurx for 11 Total # of nonprofits supported $4,397 Total amount donated by …" at bounding box center [779, 279] width 1306 height 235
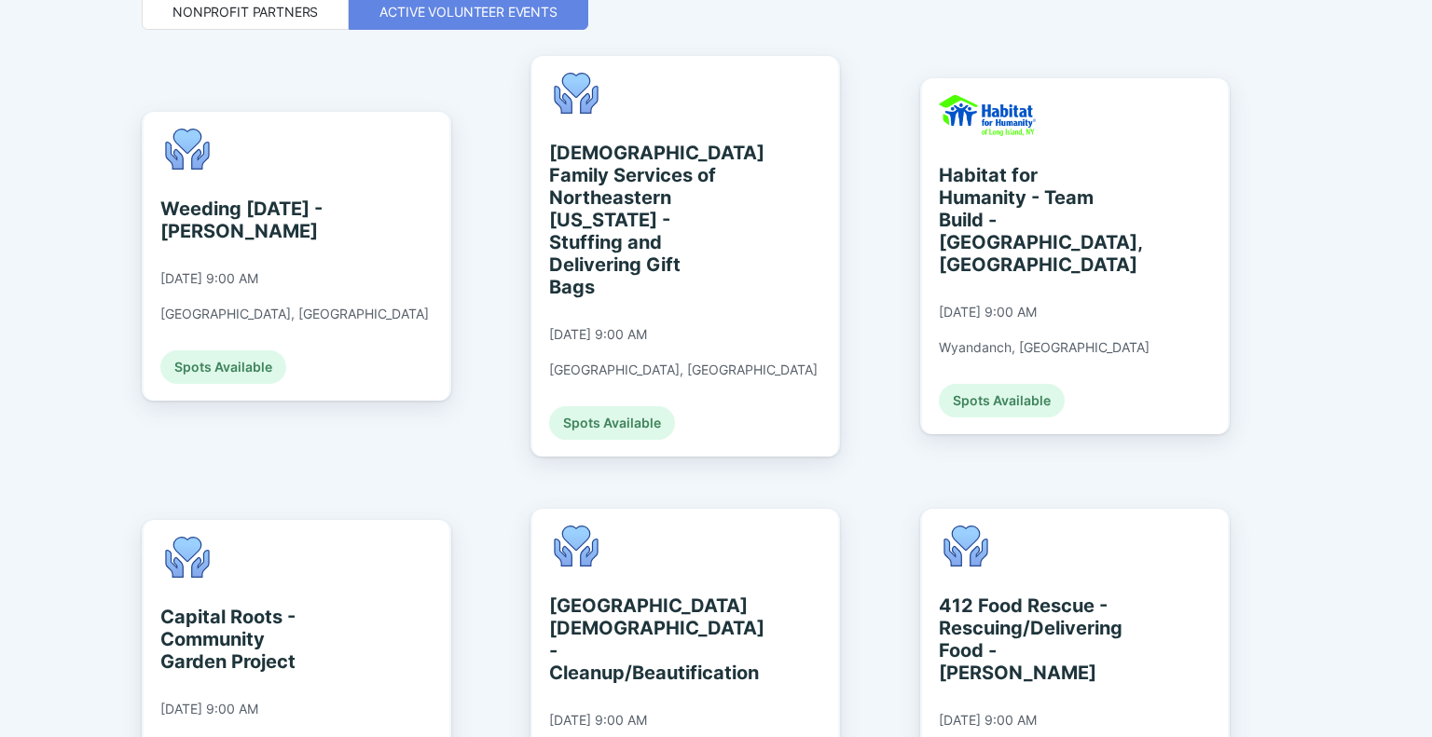
scroll to position [430, 0]
